Goal: Find specific fact: Find specific fact

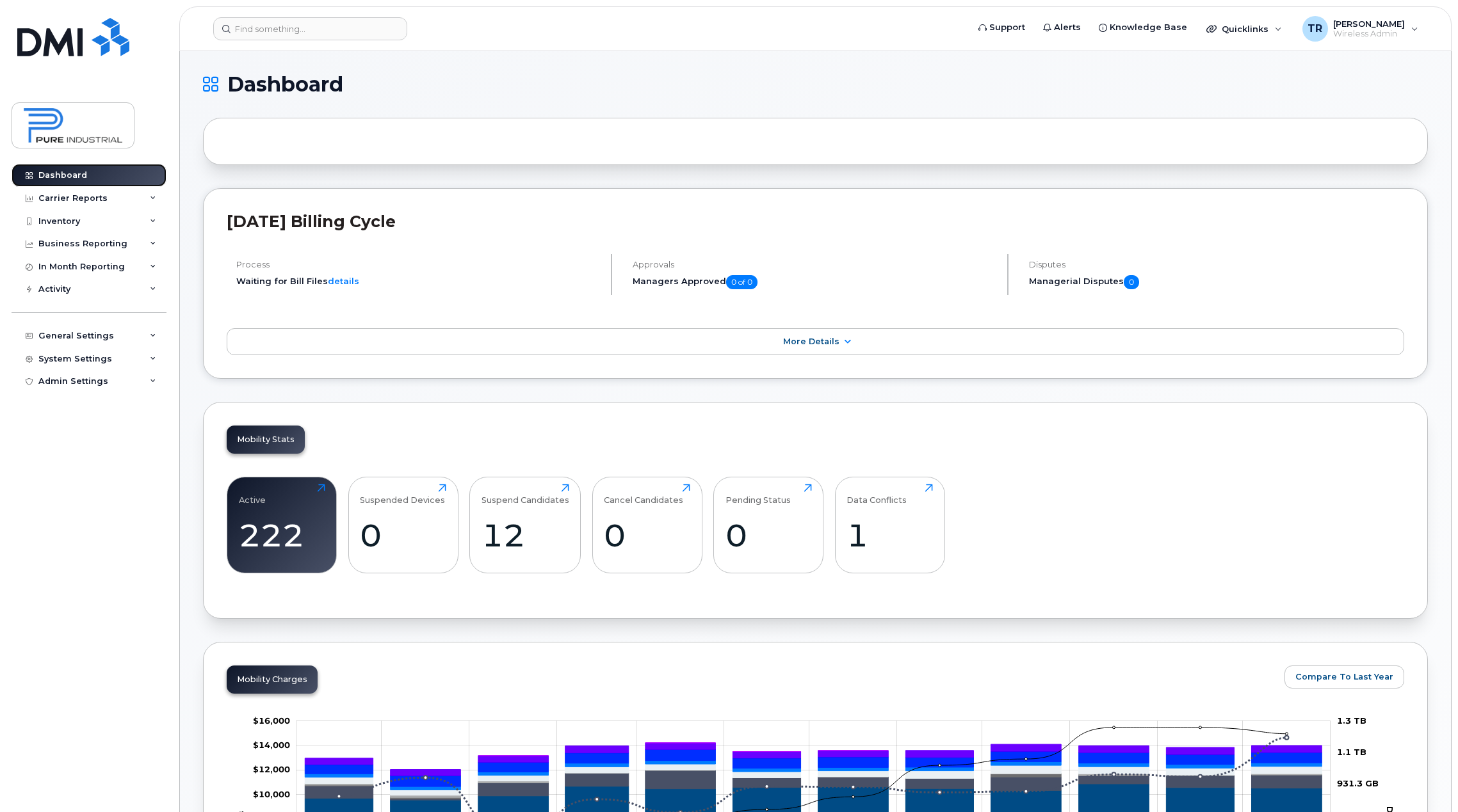
click at [75, 174] on div "Dashboard" at bounding box center [62, 175] width 49 height 10
click at [64, 224] on div "Inventory" at bounding box center [59, 221] width 42 height 10
click at [82, 239] on div "Mobility Devices" at bounding box center [81, 244] width 72 height 12
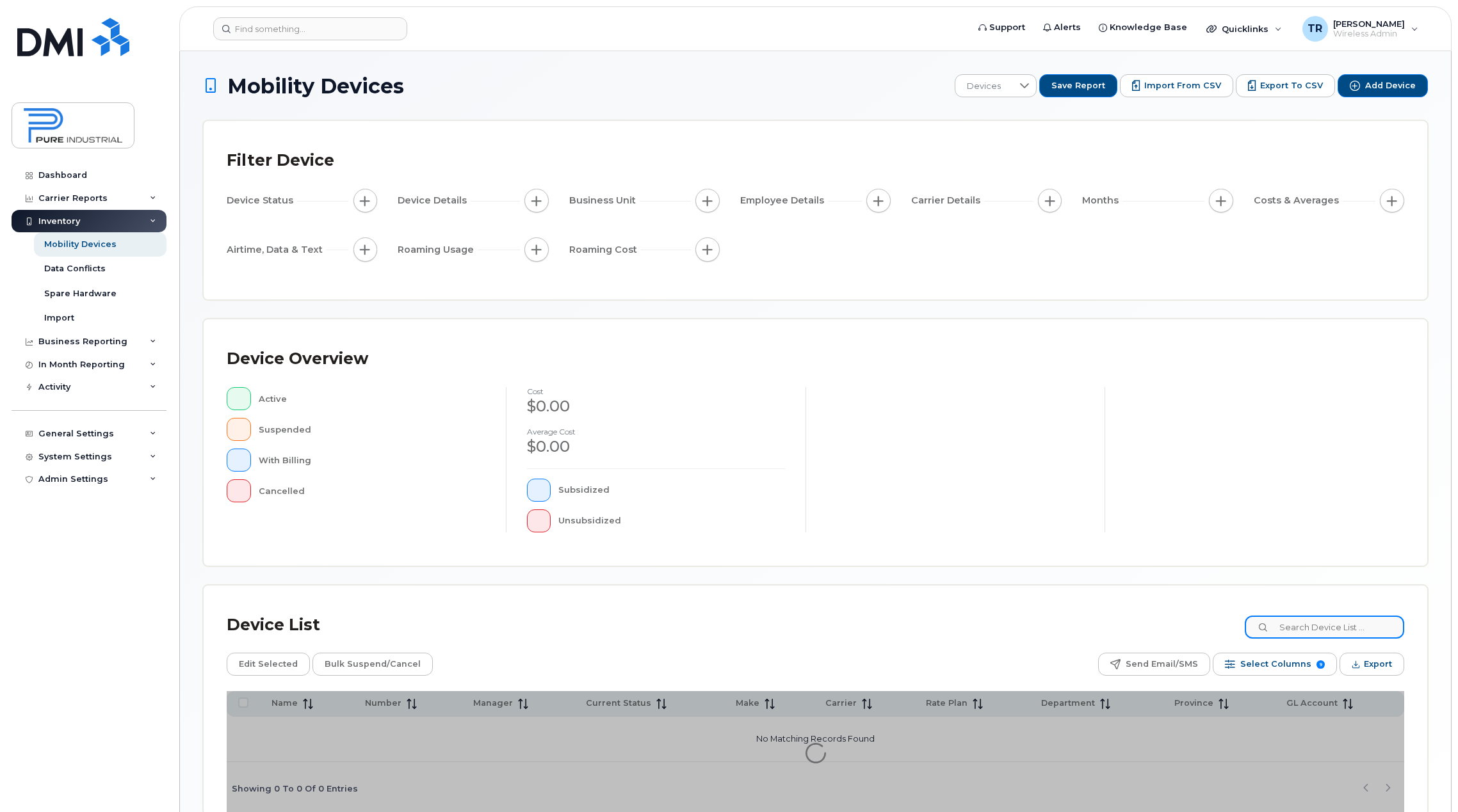
click at [1327, 626] on input at bounding box center [1325, 626] width 159 height 23
type input "peter"
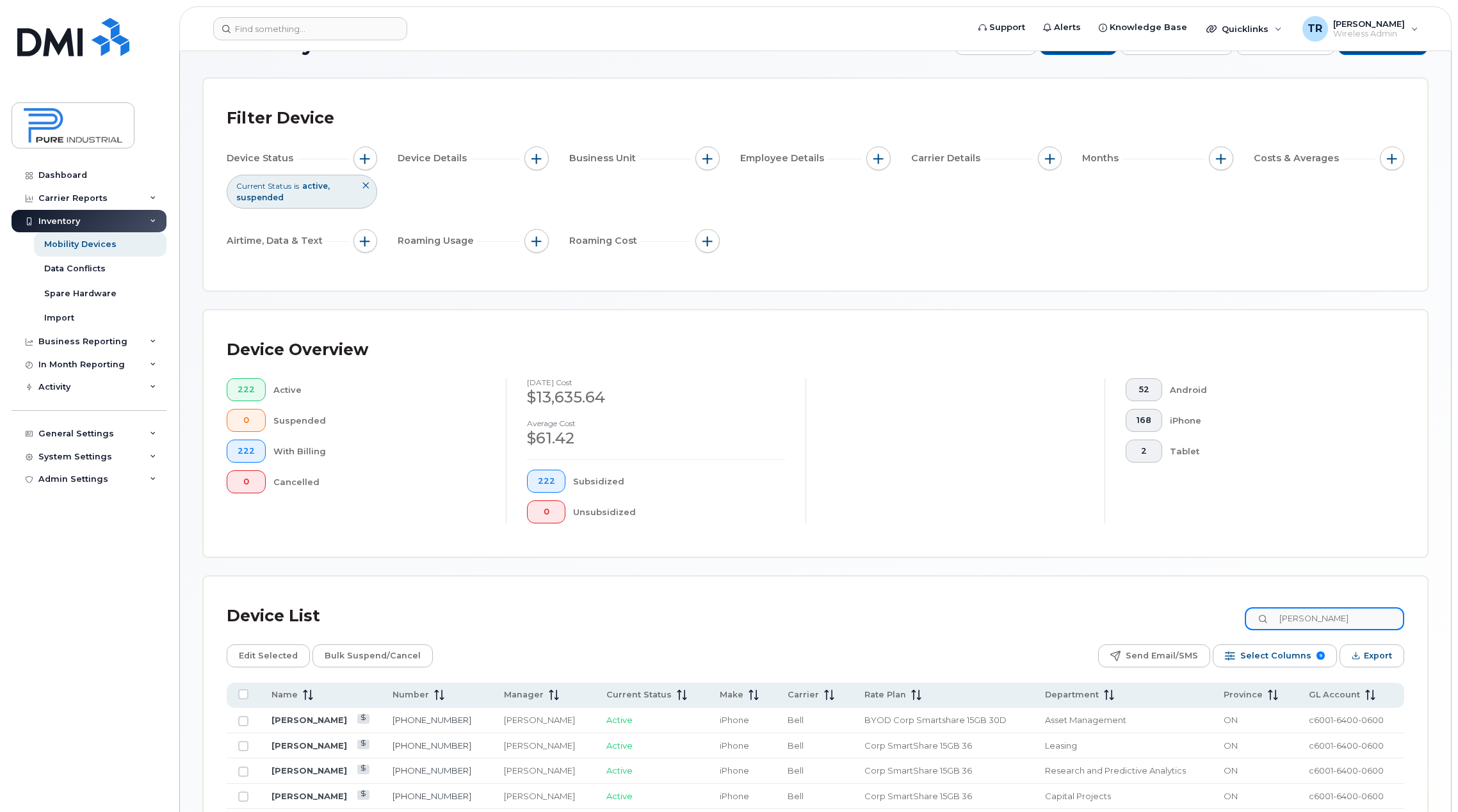
scroll to position [64, 0]
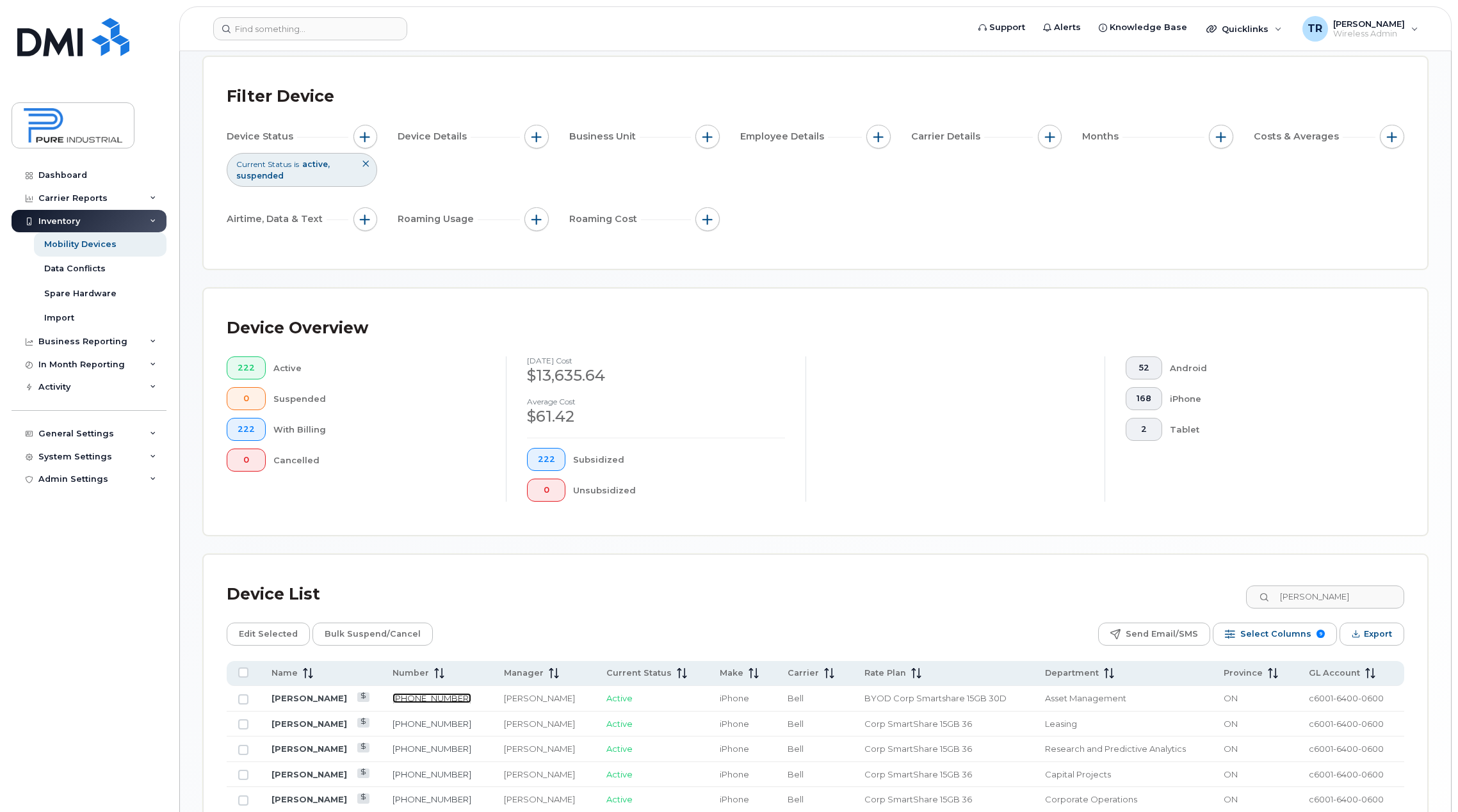
click at [436, 701] on link "416-904-9359" at bounding box center [432, 698] width 79 height 10
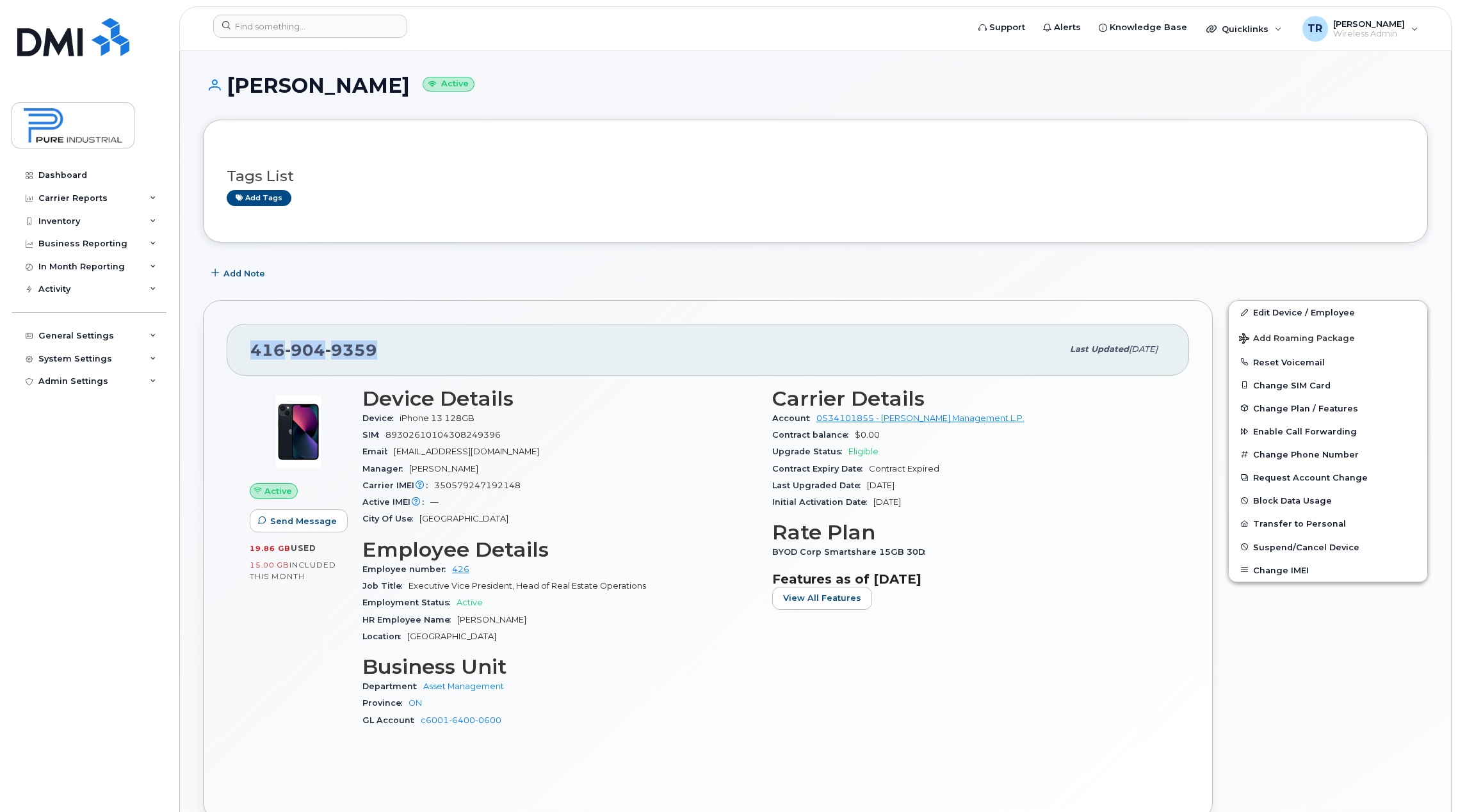
drag, startPoint x: 379, startPoint y: 347, endPoint x: 240, endPoint y: 351, distance: 139.1
click at [240, 351] on div "[PHONE_NUMBER] Last updated [DATE]" at bounding box center [707, 349] width 963 height 52
copy span "[PHONE_NUMBER]"
click at [1130, 611] on div "Carrier Details Account 0534101855 - [PERSON_NAME] Management L.P. Contract bal…" at bounding box center [969, 563] width 410 height 368
click at [1209, 659] on div "[PHONE_NUMBER] Last updated [DATE] Active Send Message 19.86 GB  used 15.00 GB …" at bounding box center [707, 560] width 1010 height 521
